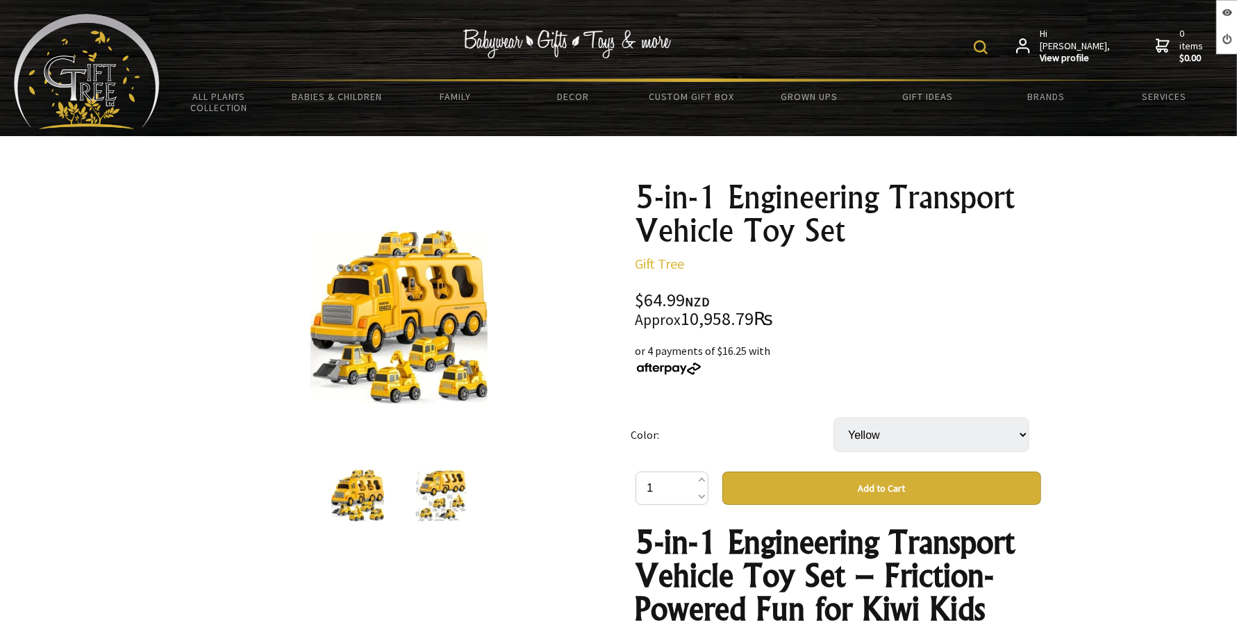
scroll to position [347, 0]
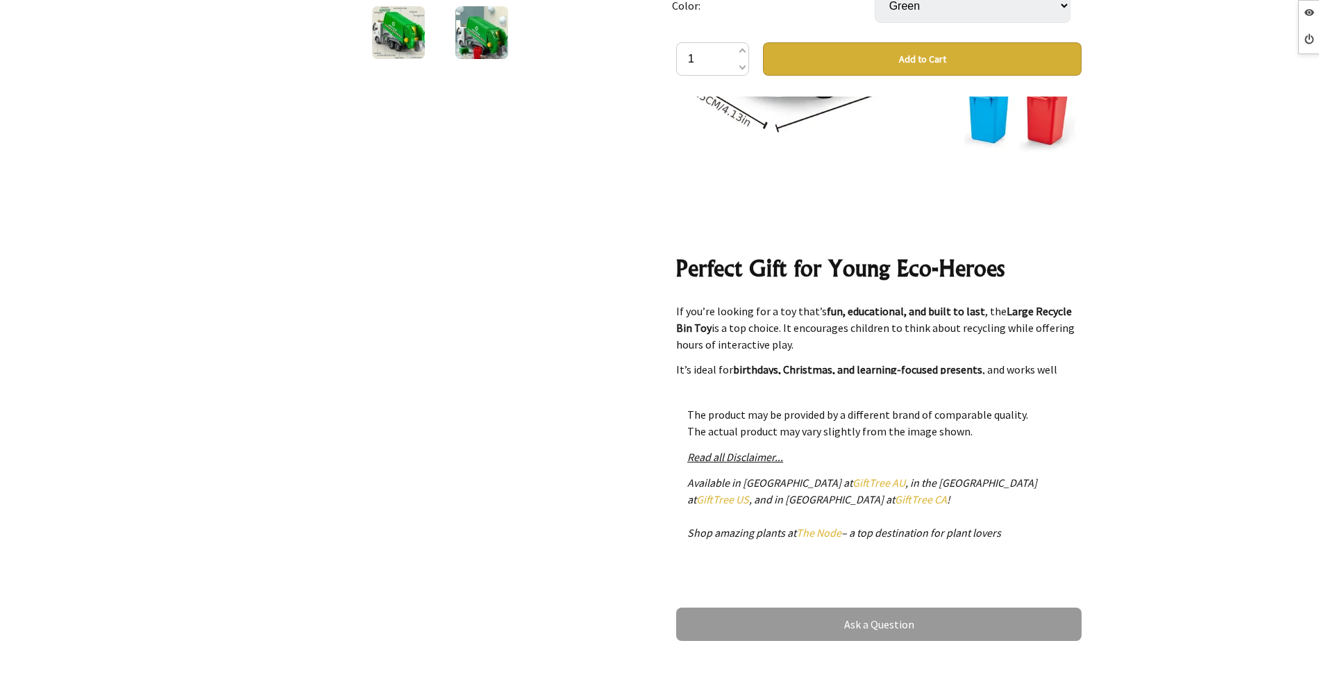
scroll to position [3326, 0]
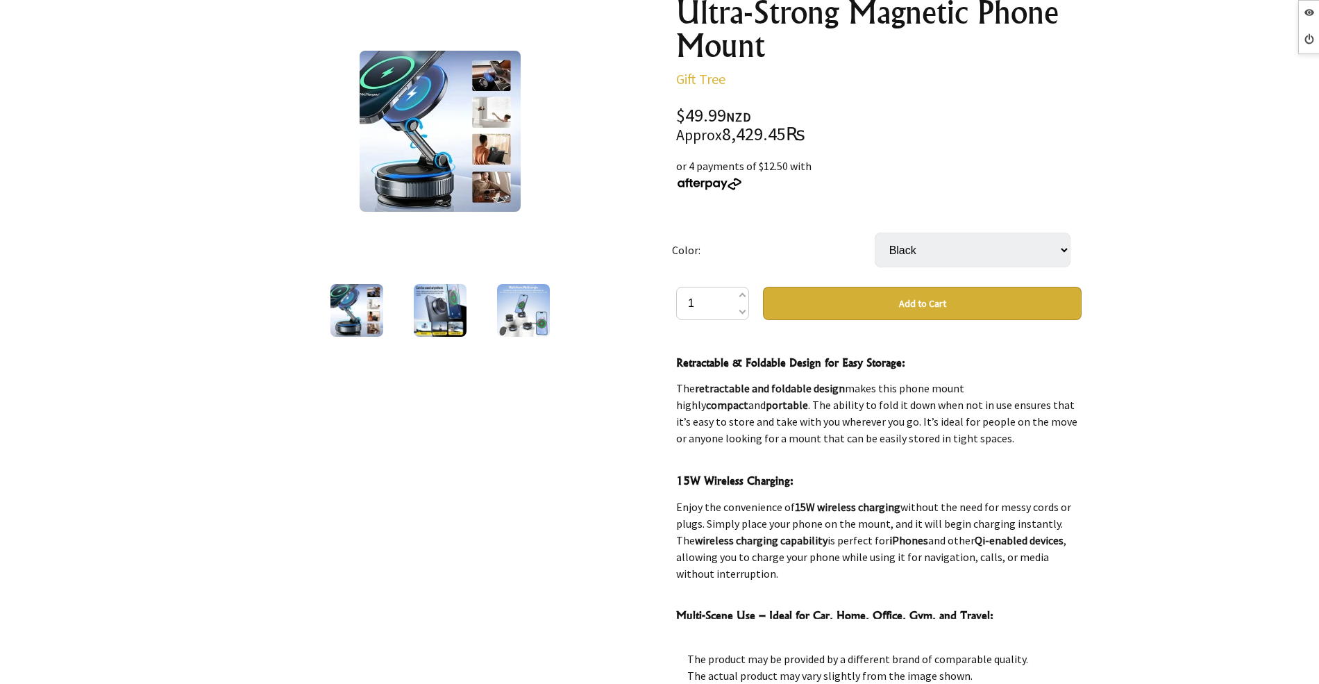
scroll to position [740, 0]
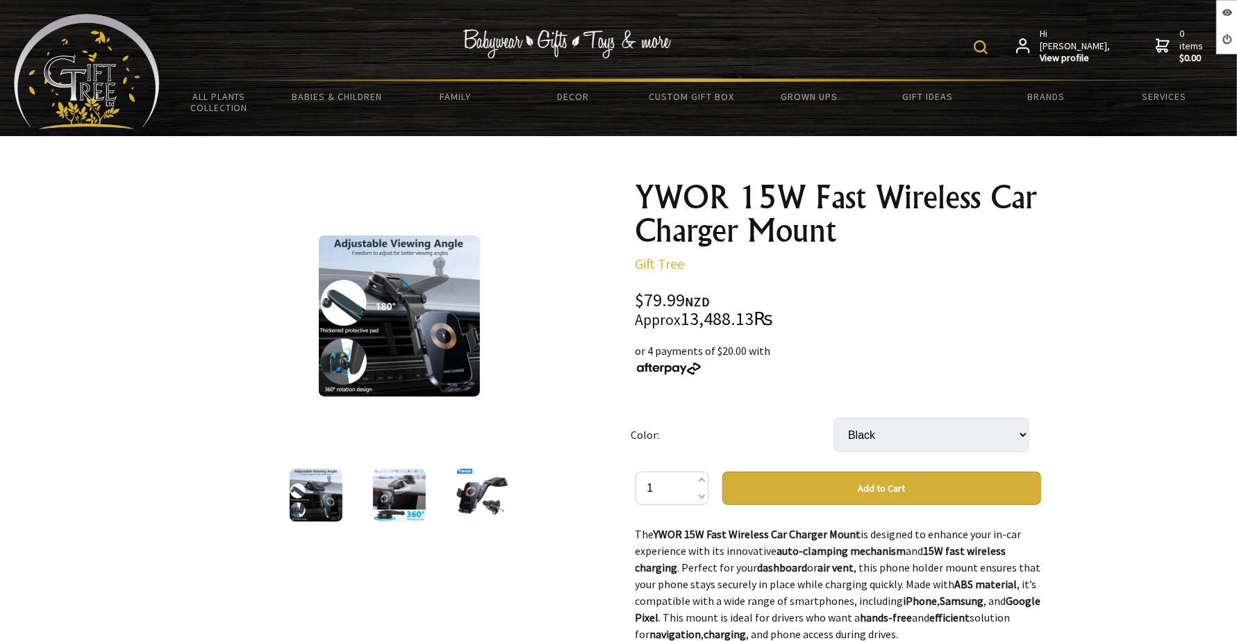
click at [404, 499] on img at bounding box center [399, 495] width 53 height 53
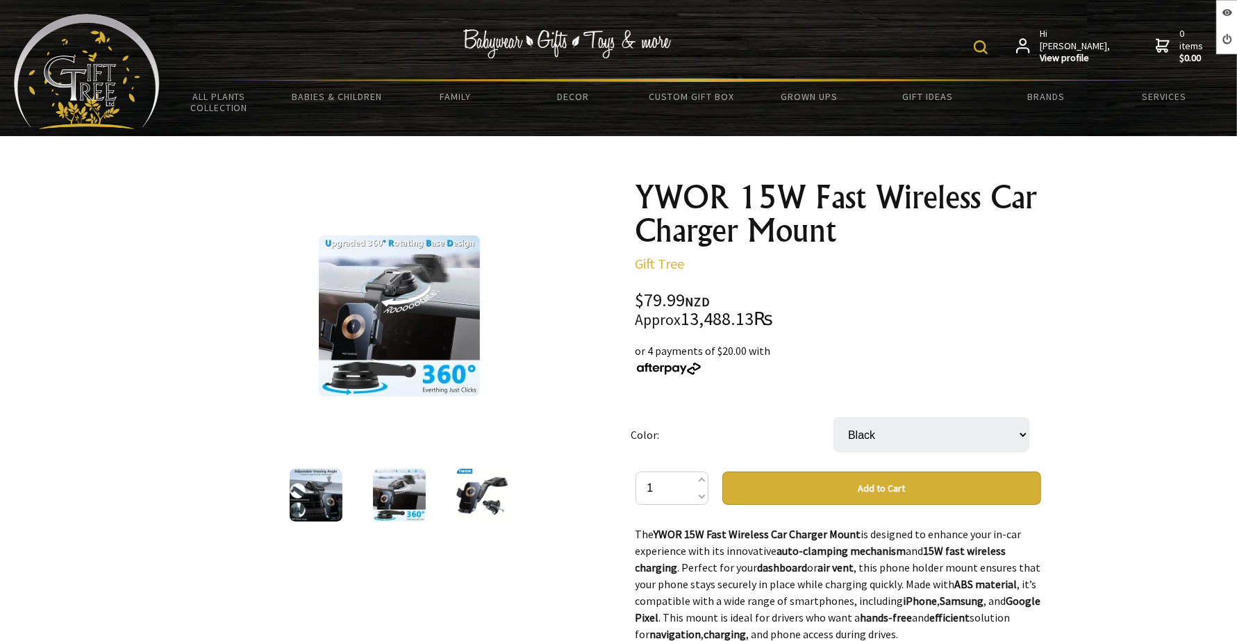
click at [436, 495] on div at bounding box center [399, 495] width 83 height 58
click at [455, 490] on div at bounding box center [482, 495] width 83 height 58
